Goal: Entertainment & Leisure: Browse casually

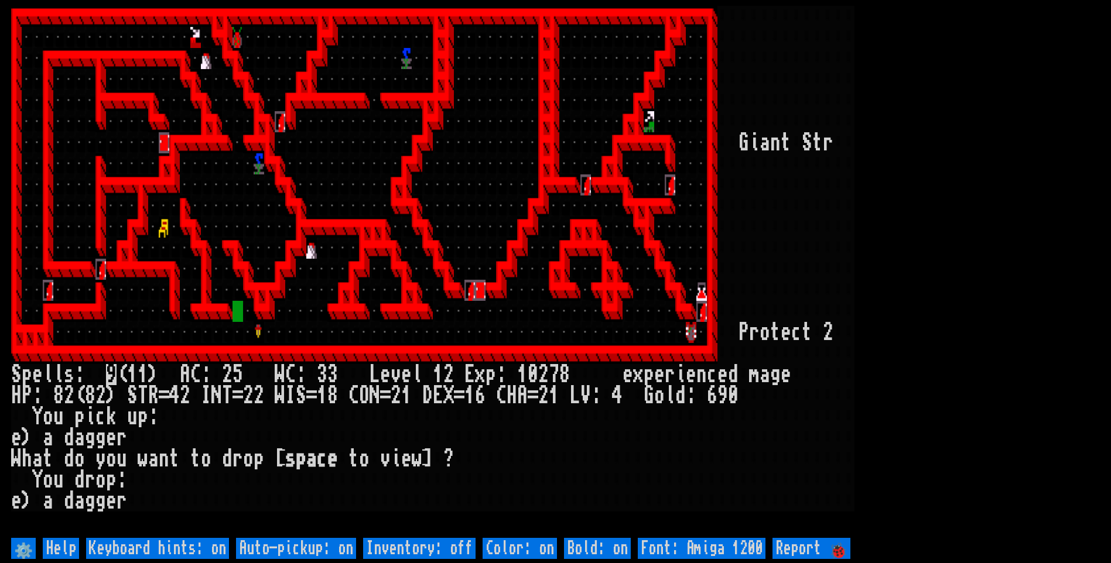
click at [304, 550] on off "Auto-pickup: on" at bounding box center [296, 548] width 120 height 21
type off "Auto-pickup: off"
